Goal: Information Seeking & Learning: Find specific fact

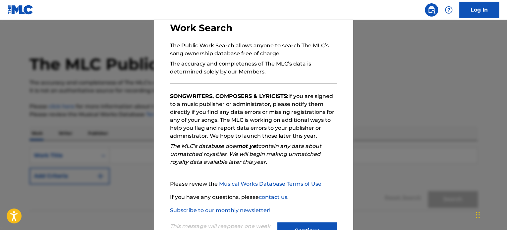
scroll to position [73, 0]
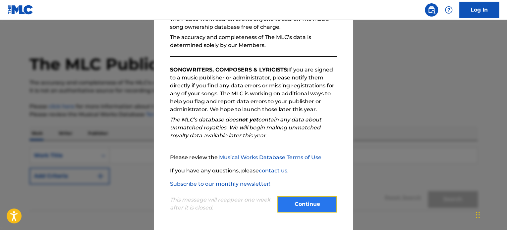
click at [313, 204] on button "Continue" at bounding box center [308, 204] width 60 height 17
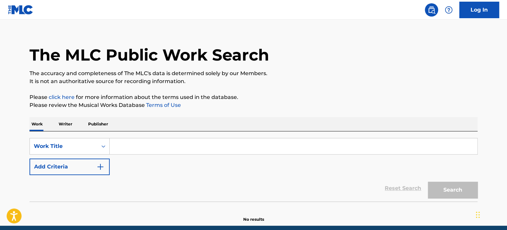
scroll to position [0, 0]
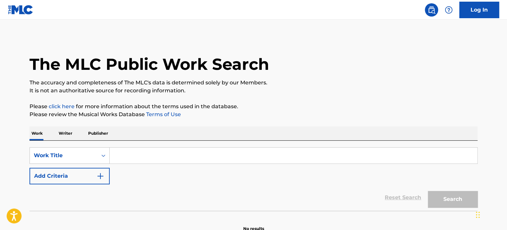
click at [114, 157] on input "Search Form" at bounding box center [294, 156] width 368 height 16
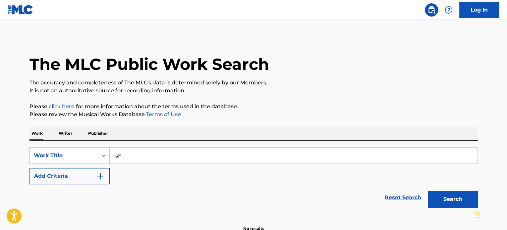
type input "s"
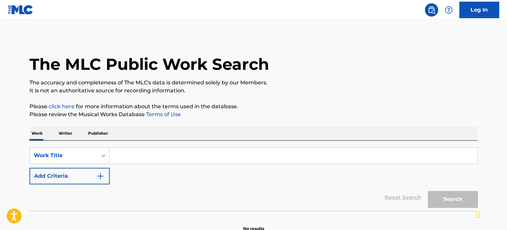
type input "a"
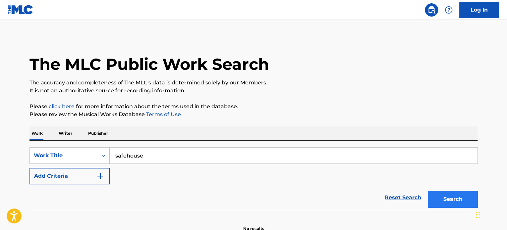
type input "safehouse"
click at [452, 200] on button "Search" at bounding box center [453, 199] width 50 height 17
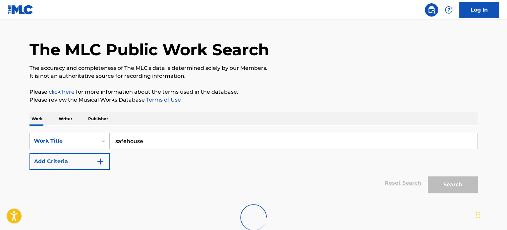
scroll to position [58, 0]
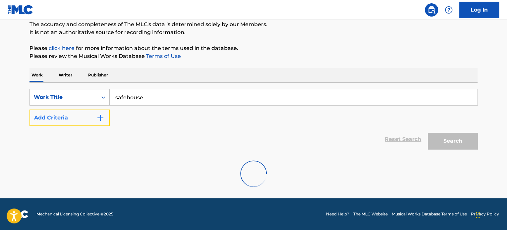
click at [60, 120] on button "Add Criteria" at bounding box center [70, 118] width 80 height 17
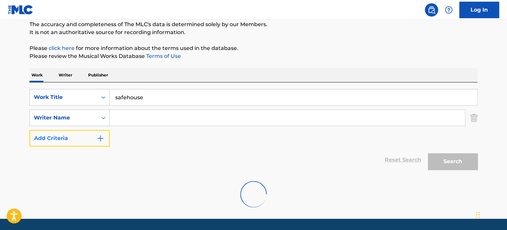
click at [93, 136] on button "Add Criteria" at bounding box center [70, 138] width 80 height 17
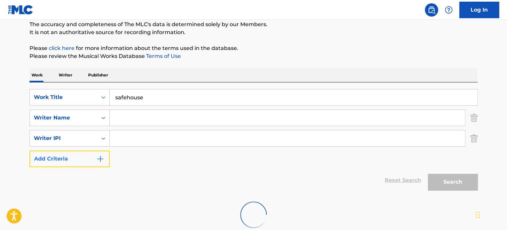
click at [99, 159] on img "Search Form" at bounding box center [101, 159] width 8 height 8
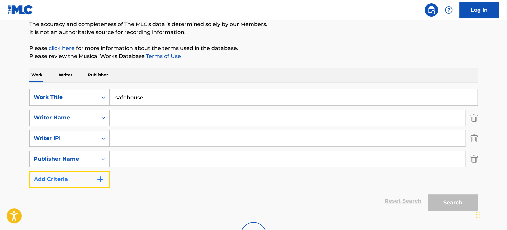
click at [88, 180] on button "Add Criteria" at bounding box center [70, 179] width 80 height 17
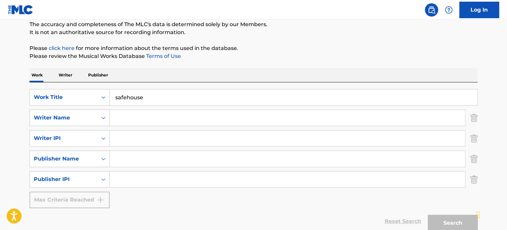
click at [89, 201] on div "Max Criteria Reached" at bounding box center [70, 200] width 80 height 17
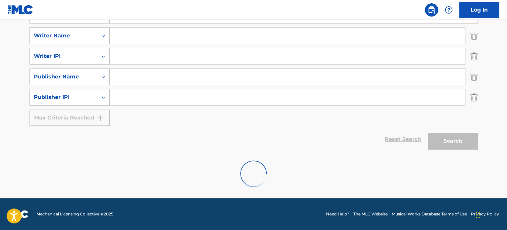
scroll to position [0, 0]
